Goal: Subscribe to service/newsletter

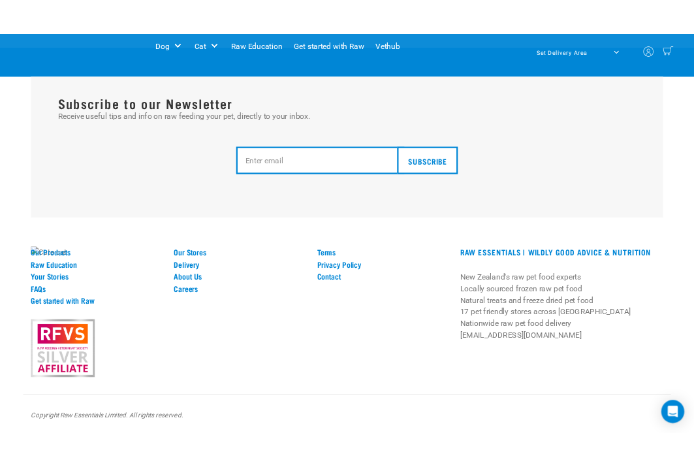
scroll to position [2982, 0]
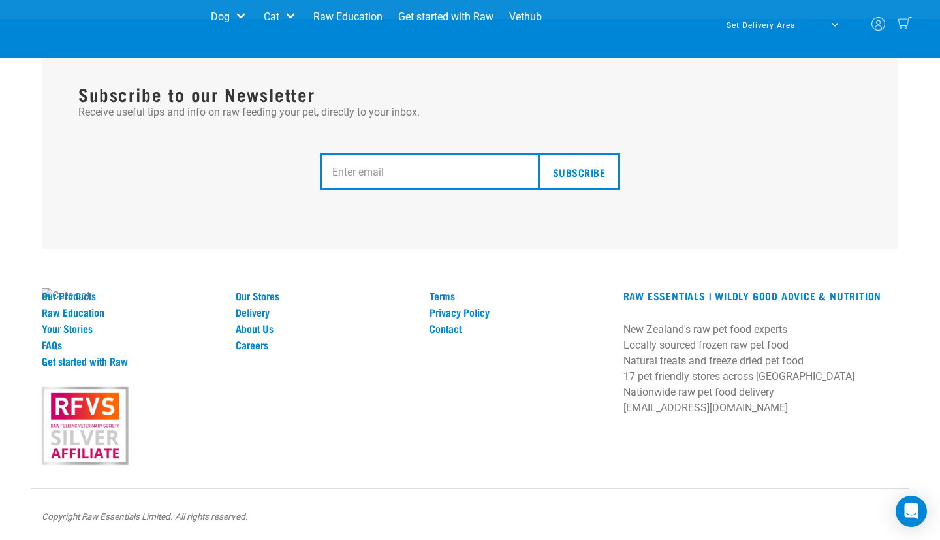
drag, startPoint x: 595, startPoint y: 172, endPoint x: 329, endPoint y: 123, distance: 270.1
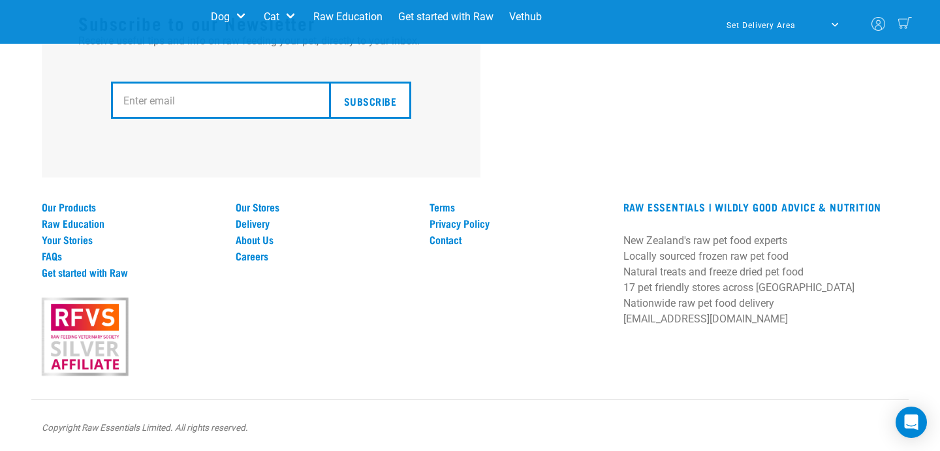
scroll to position [3036, 0]
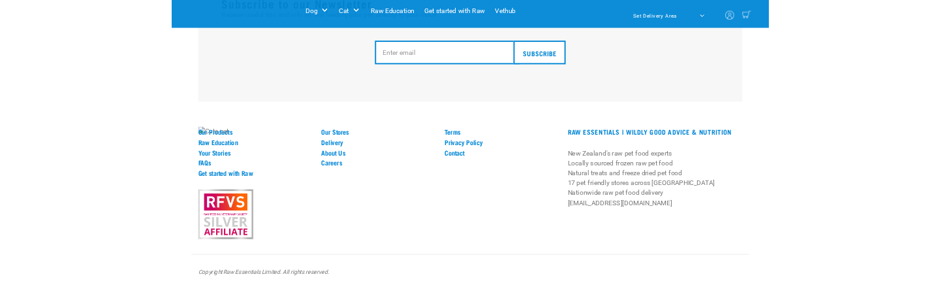
scroll to position [3036, 0]
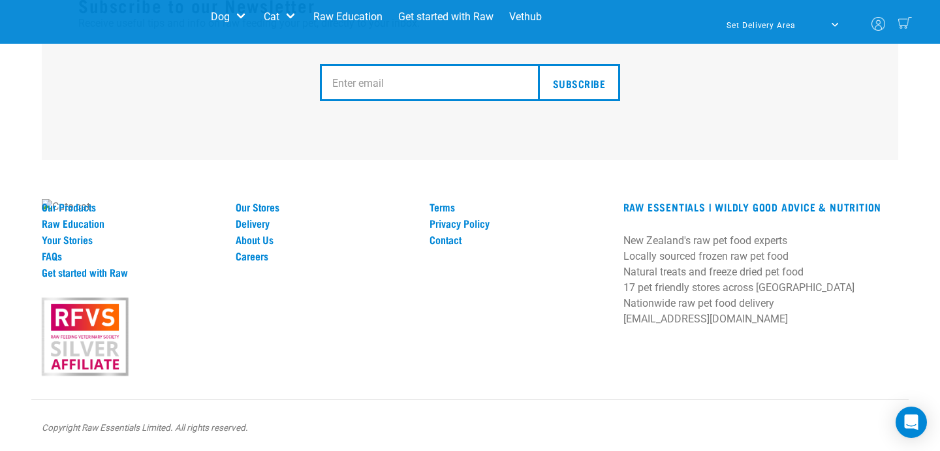
click at [320, 102] on input "email" at bounding box center [434, 83] width 228 height 38
click at [320, 102] on input "jsolis" at bounding box center [434, 83] width 228 height 38
type input "jorge@exoteric.co.nz"
click at [538, 102] on input "Subscribe" at bounding box center [579, 83] width 82 height 38
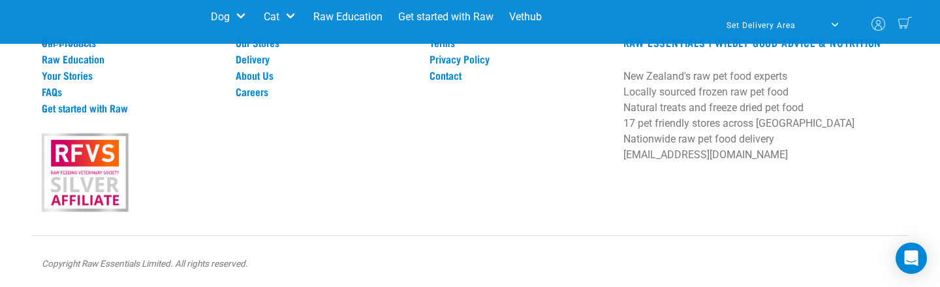
scroll to position [3163, 0]
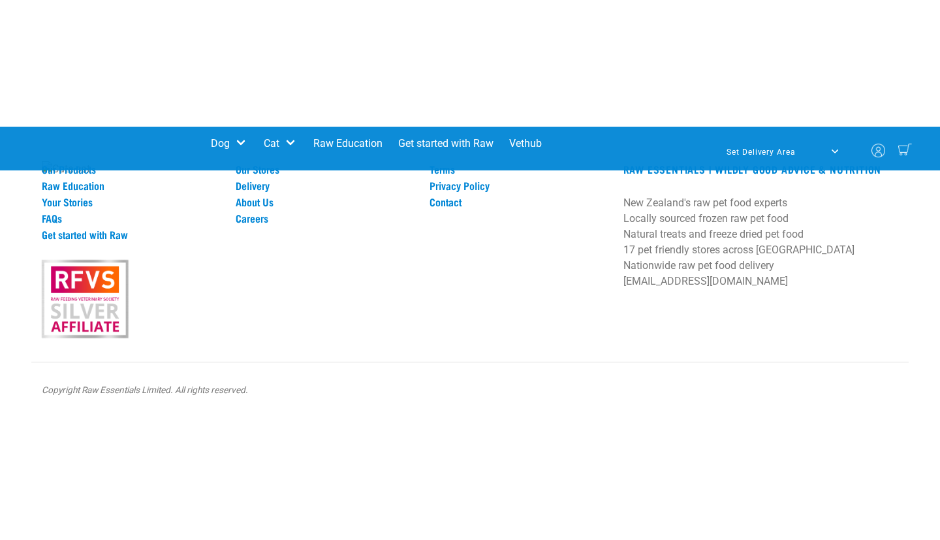
scroll to position [3162, 0]
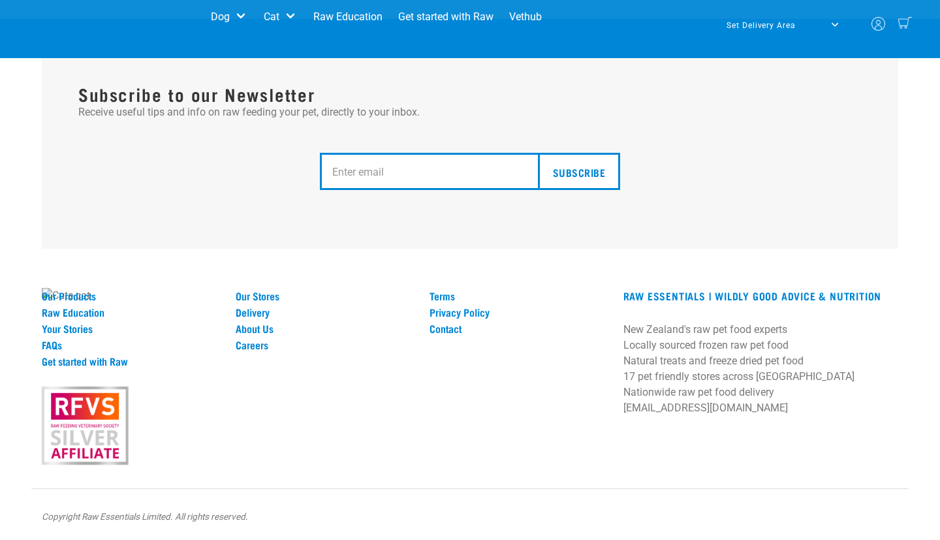
scroll to position [3106, 0]
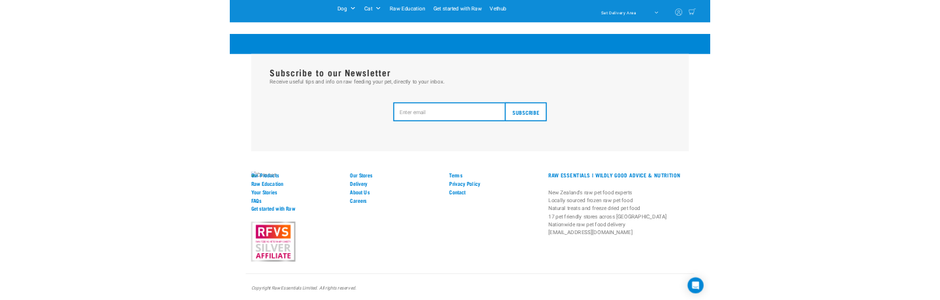
scroll to position [3162, 0]
